Goal: Transaction & Acquisition: Book appointment/travel/reservation

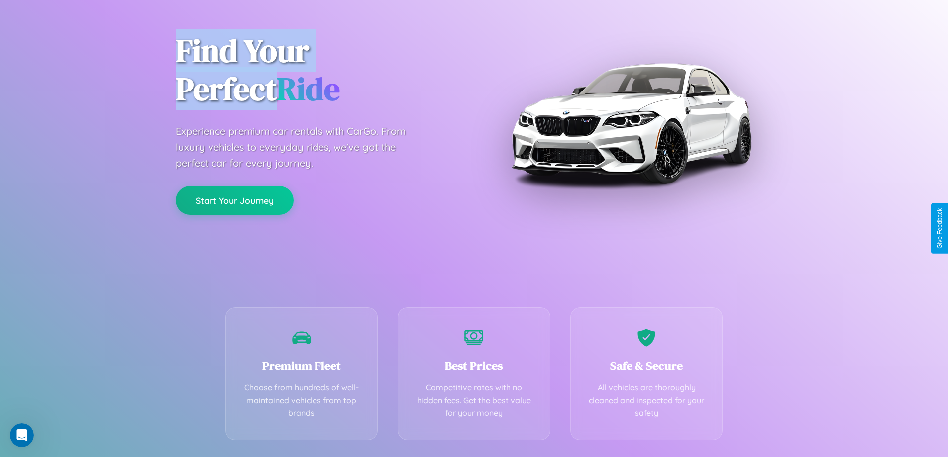
scroll to position [196, 0]
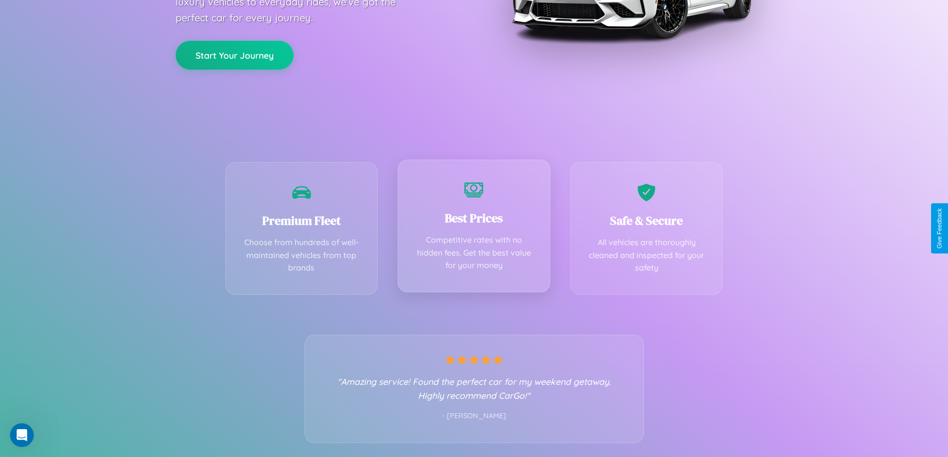
click at [474, 228] on div "Best Prices Competitive rates with no hidden fees. Get the best value for your …" at bounding box center [474, 226] width 153 height 133
click at [234, 54] on button "Start Your Journey" at bounding box center [235, 54] width 118 height 29
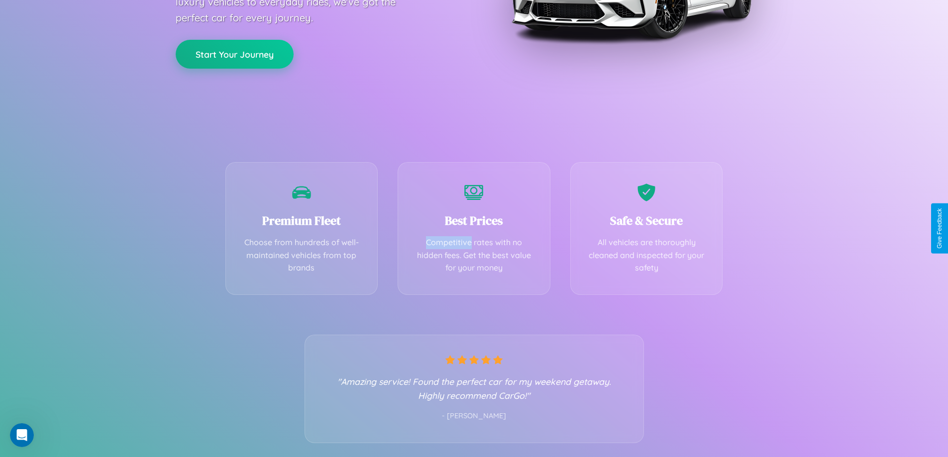
click at [234, 54] on button "Start Your Journey" at bounding box center [235, 54] width 118 height 29
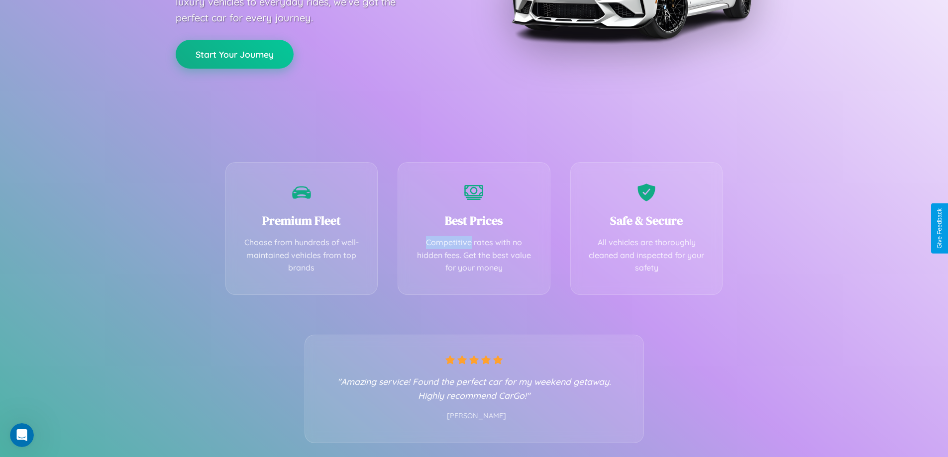
click at [234, 54] on button "Start Your Journey" at bounding box center [235, 54] width 118 height 29
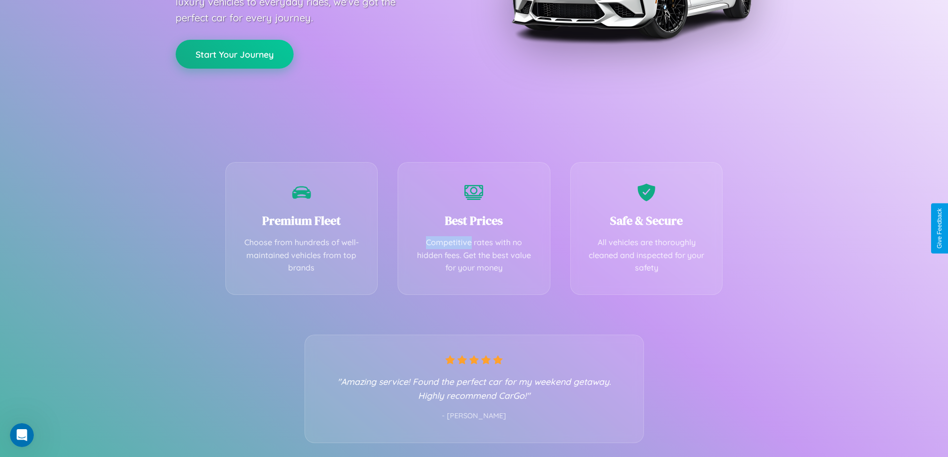
click at [234, 54] on button "Start Your Journey" at bounding box center [235, 54] width 118 height 29
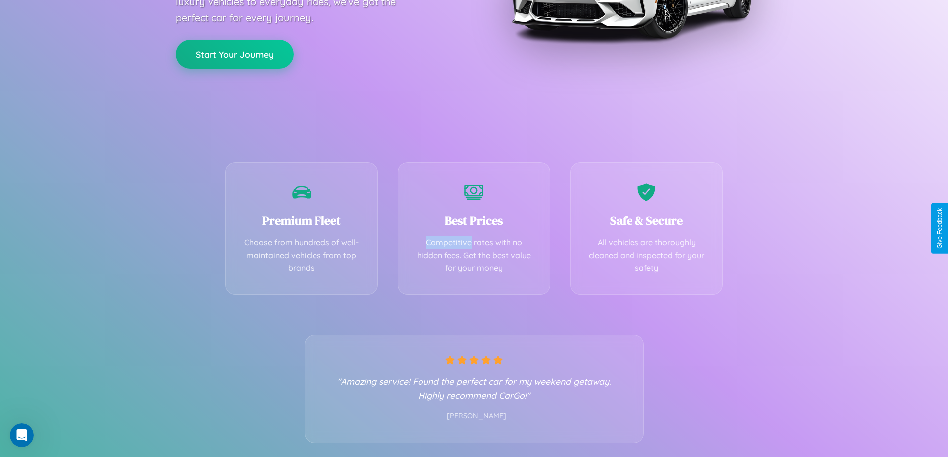
click at [234, 54] on button "Start Your Journey" at bounding box center [235, 54] width 118 height 29
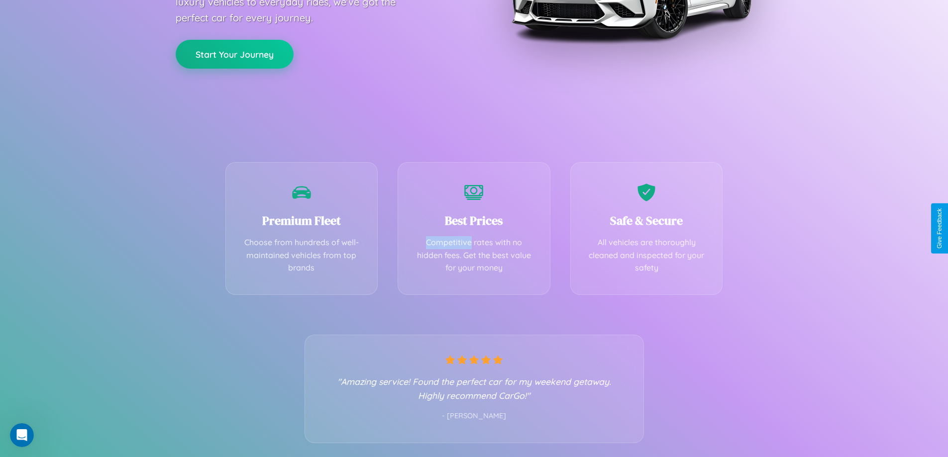
click at [234, 54] on button "Start Your Journey" at bounding box center [235, 54] width 118 height 29
